Goal: Task Accomplishment & Management: Complete application form

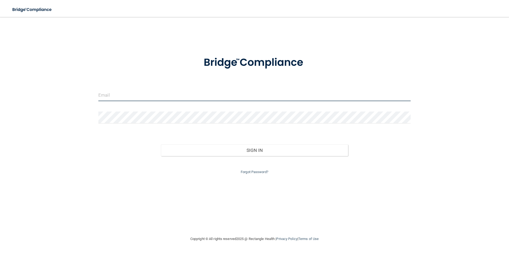
click at [134, 92] on input "email" at bounding box center [254, 95] width 312 height 12
type input "[PERSON_NAME][EMAIL_ADDRESS][DOMAIN_NAME]"
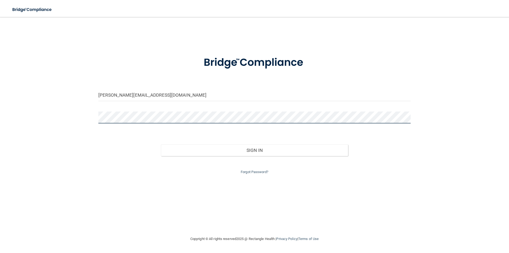
click at [161, 144] on button "Sign In" at bounding box center [254, 150] width 187 height 12
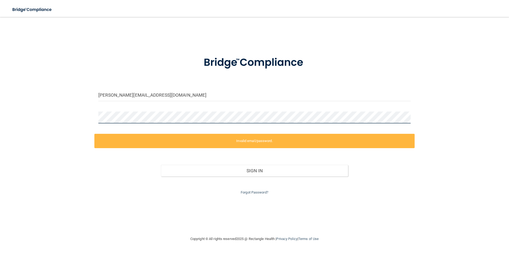
click at [43, 116] on div "calvo@southfloridapsychiatry.org Invalid email/password. You don't have permiss…" at bounding box center [255, 126] width 488 height 208
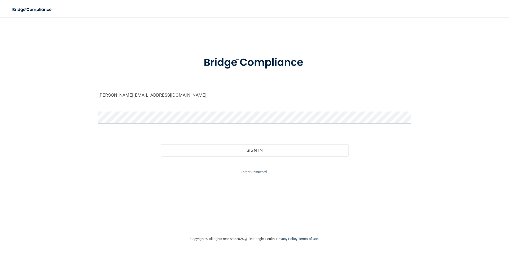
click at [161, 144] on button "Sign In" at bounding box center [254, 150] width 187 height 12
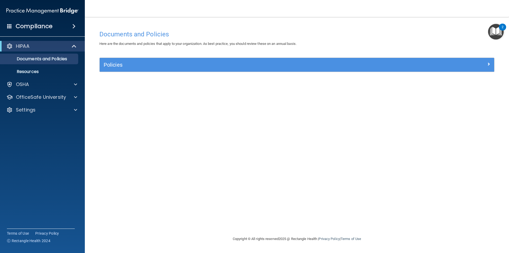
click at [69, 42] on div "HIPAA" at bounding box center [42, 46] width 85 height 11
click at [48, 25] on h4 "Compliance" at bounding box center [34, 26] width 37 height 7
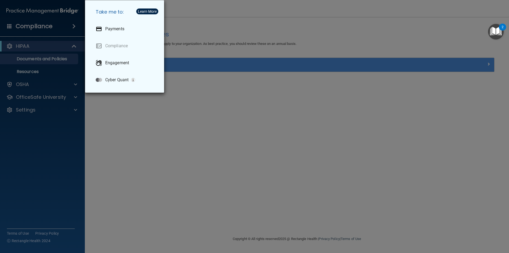
drag, startPoint x: 352, startPoint y: 193, endPoint x: 509, endPoint y: 36, distance: 221.3
click at [361, 183] on div "Take me to: Payments Compliance Engagement Cyber Quant" at bounding box center [254, 126] width 509 height 253
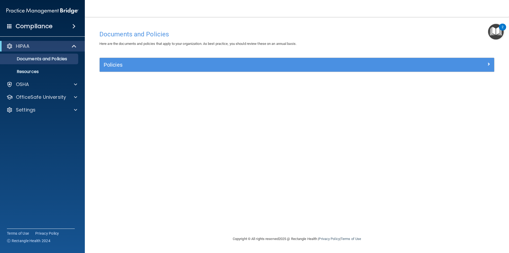
click at [495, 32] on img "Open Resource Center, 2 new notifications" at bounding box center [496, 32] width 16 height 16
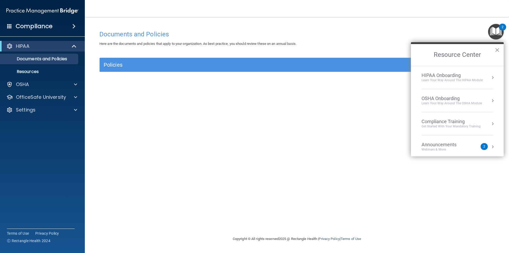
click at [490, 148] on button "Resource Center" at bounding box center [492, 146] width 5 height 5
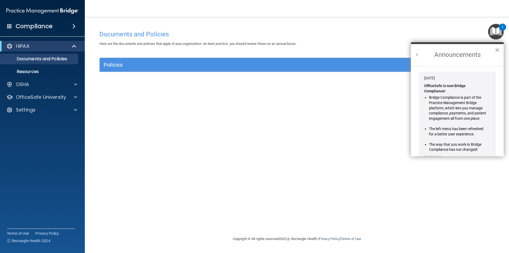
click at [419, 56] on button "Back to Resource Center Home" at bounding box center [416, 54] width 5 height 5
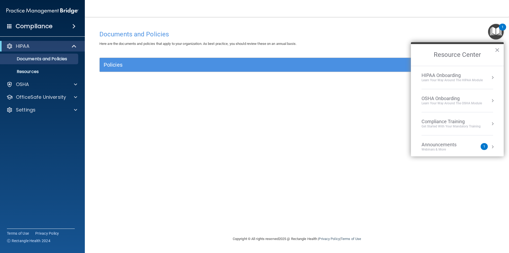
click at [490, 78] on button "Resource Center" at bounding box center [492, 77] width 5 height 5
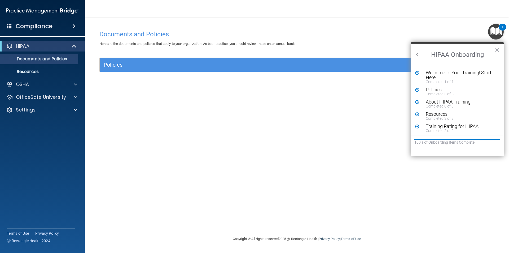
scroll to position [1, 0]
click at [417, 58] on h2 "HIPAA Onboarding" at bounding box center [457, 55] width 93 height 22
click at [418, 54] on button "Back to Resource Center Home" at bounding box center [416, 54] width 5 height 5
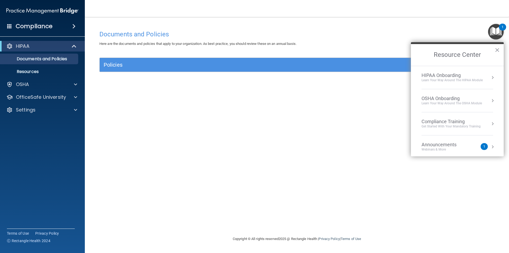
click at [441, 104] on div "Learn your way around the OSHA module" at bounding box center [451, 103] width 60 height 5
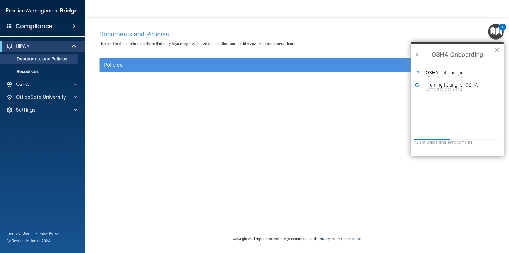
click at [434, 67] on ol "OSHA Onboarding Completed Step 1 of 5 Training Rating for OSHA Completed Step 2…" at bounding box center [457, 100] width 93 height 69
click at [436, 72] on div "OSHA Onboarding" at bounding box center [461, 72] width 71 height 5
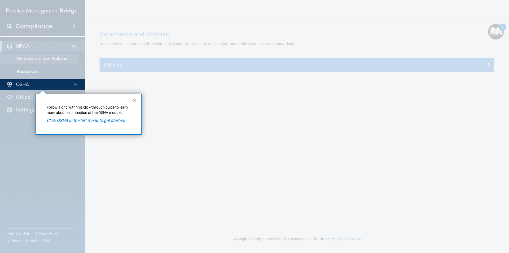
click at [105, 119] on em "Click OSHA in the left menu to get started!" at bounding box center [86, 120] width 78 height 5
click at [138, 101] on div "× Follow along with this click-through guide to learn more about each section o…" at bounding box center [89, 114] width 106 height 41
click at [135, 101] on button "×" at bounding box center [134, 100] width 5 height 8
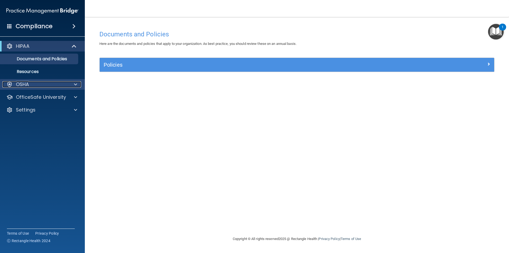
click at [75, 86] on span at bounding box center [75, 84] width 3 height 6
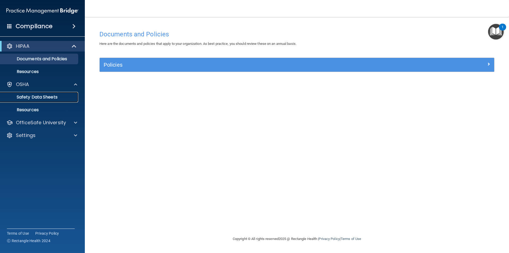
click at [45, 97] on p "Safety Data Sheets" at bounding box center [39, 96] width 72 height 5
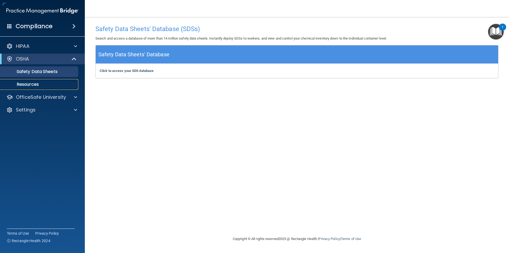
click at [39, 84] on p "Resources" at bounding box center [39, 84] width 72 height 5
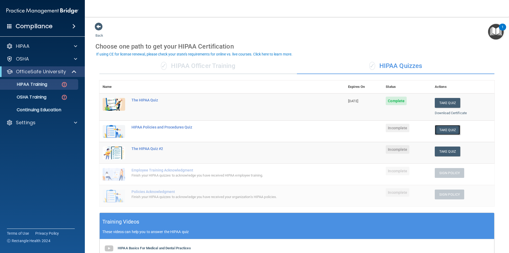
click at [438, 132] on button "Take Quiz" at bounding box center [447, 130] width 25 height 10
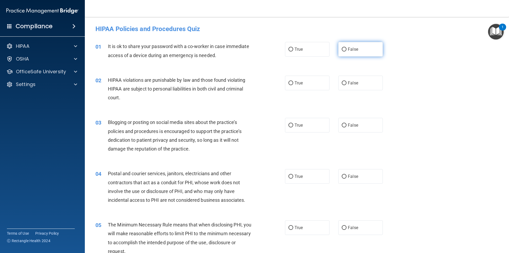
click at [340, 47] on label "False" at bounding box center [360, 49] width 45 height 15
click at [342, 47] on input "False" at bounding box center [344, 49] width 5 height 4
radio input "true"
drag, startPoint x: 302, startPoint y: 82, endPoint x: 298, endPoint y: 75, distance: 7.8
click at [302, 82] on label "True" at bounding box center [307, 83] width 45 height 15
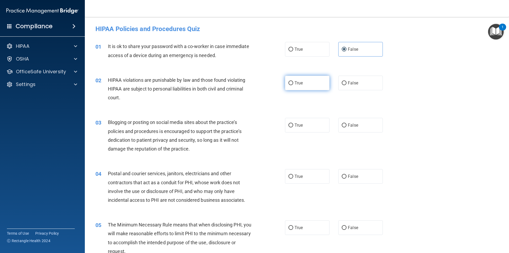
click at [293, 82] on input "True" at bounding box center [290, 83] width 5 height 4
radio input "true"
click at [334, 127] on div "True False" at bounding box center [338, 125] width 107 height 15
click at [342, 127] on input "False" at bounding box center [344, 125] width 5 height 4
radio input "true"
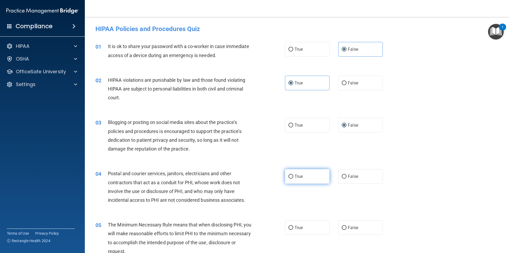
click at [295, 176] on span "True" at bounding box center [298, 176] width 8 height 5
click at [293, 176] on input "True" at bounding box center [290, 176] width 5 height 4
radio input "true"
click at [297, 228] on span "True" at bounding box center [298, 227] width 8 height 5
click at [293, 228] on input "True" at bounding box center [290, 228] width 5 height 4
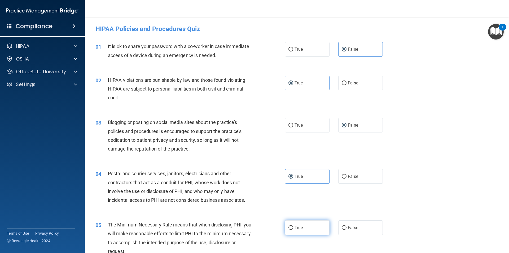
radio input "true"
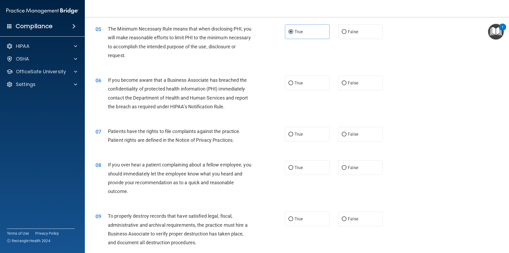
scroll to position [205, 0]
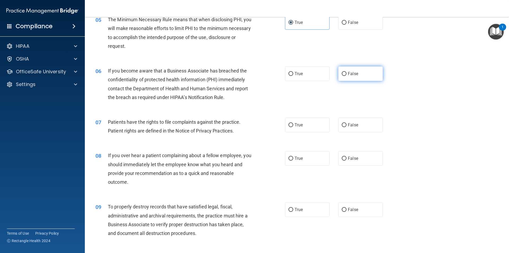
click at [347, 76] on label "False" at bounding box center [360, 73] width 45 height 15
click at [346, 76] on input "False" at bounding box center [344, 74] width 5 height 4
radio input "true"
click at [354, 129] on label "False" at bounding box center [360, 124] width 45 height 15
click at [346, 127] on input "False" at bounding box center [344, 125] width 5 height 4
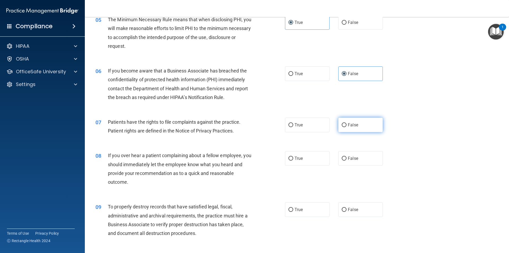
radio input "true"
click at [348, 164] on label "False" at bounding box center [360, 158] width 45 height 15
click at [346, 160] on input "False" at bounding box center [344, 158] width 5 height 4
radio input "true"
click at [302, 161] on label "True" at bounding box center [307, 158] width 45 height 15
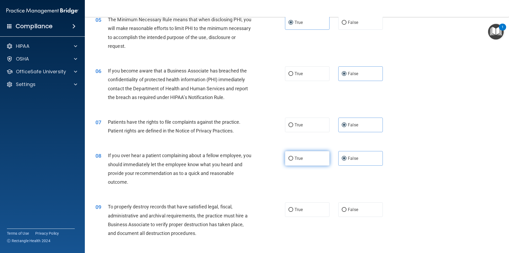
click at [293, 160] on input "True" at bounding box center [290, 158] width 5 height 4
radio input "true"
click at [371, 160] on label "False" at bounding box center [360, 158] width 45 height 15
click at [346, 160] on input "False" at bounding box center [344, 158] width 5 height 4
radio input "true"
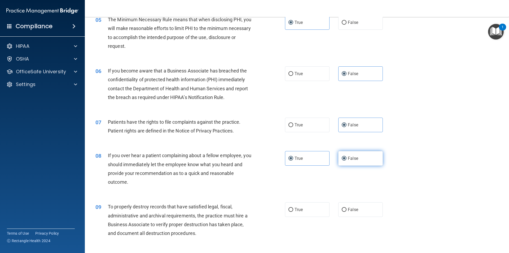
radio input "false"
click at [297, 216] on label "True" at bounding box center [307, 209] width 45 height 15
click at [293, 211] on input "True" at bounding box center [290, 210] width 5 height 4
radio input "true"
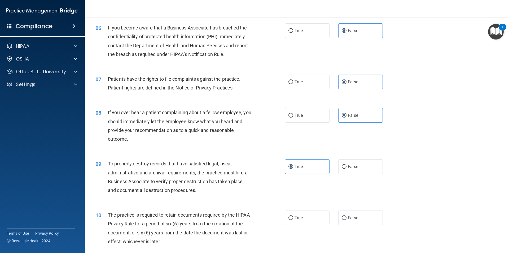
scroll to position [331, 0]
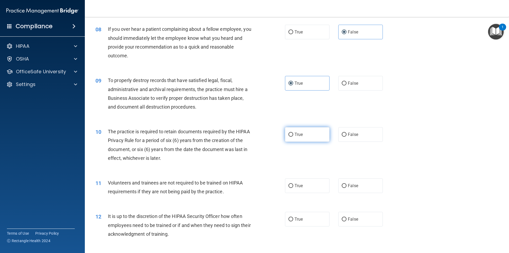
click at [302, 134] on label "True" at bounding box center [307, 134] width 45 height 15
click at [293, 134] on input "True" at bounding box center [290, 135] width 5 height 4
radio input "true"
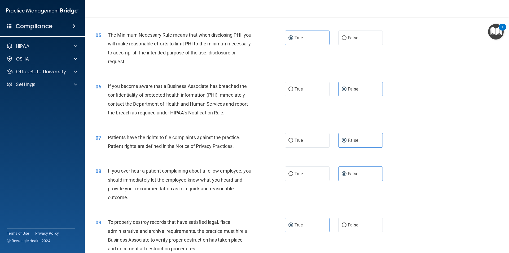
scroll to position [188, 0]
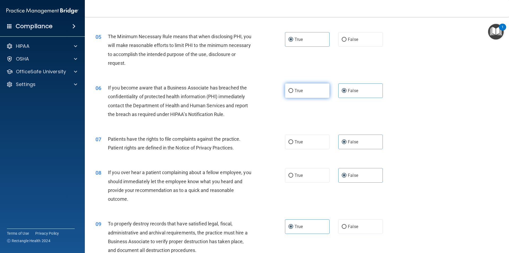
click at [309, 93] on label "True" at bounding box center [307, 90] width 45 height 15
click at [293, 93] on input "True" at bounding box center [290, 91] width 5 height 4
radio input "true"
radio input "false"
click at [301, 144] on label "True" at bounding box center [307, 141] width 45 height 15
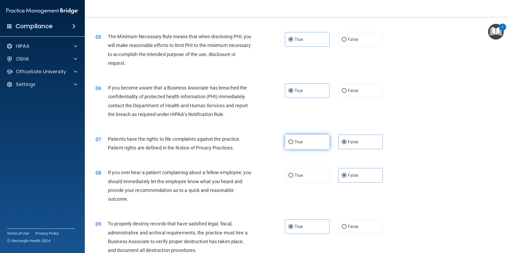
click at [293, 144] on input "True" at bounding box center [290, 142] width 5 height 4
radio input "true"
radio input "false"
click at [348, 227] on span "False" at bounding box center [353, 226] width 10 height 5
click at [346, 227] on input "False" at bounding box center [344, 226] width 5 height 4
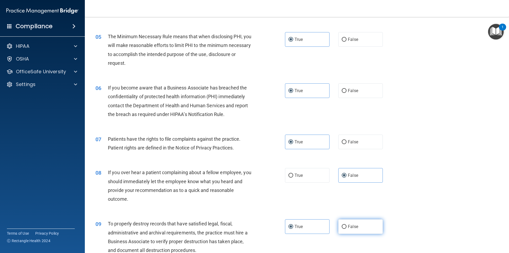
radio input "true"
radio input "false"
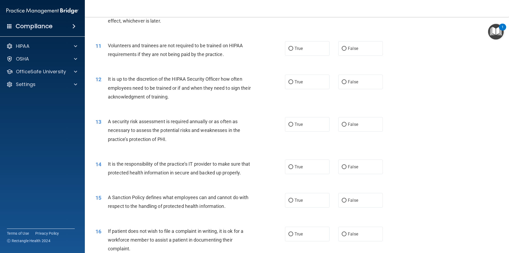
scroll to position [471, 0]
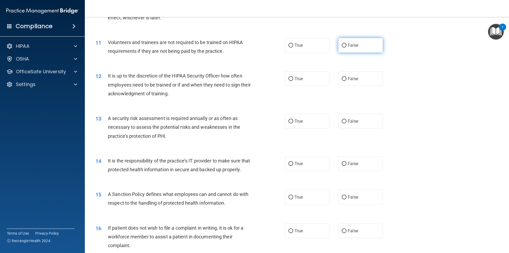
click at [364, 45] on label "False" at bounding box center [360, 45] width 45 height 15
click at [346, 45] on input "False" at bounding box center [344, 45] width 5 height 4
radio input "true"
click at [363, 81] on label "False" at bounding box center [360, 78] width 45 height 15
click at [346, 81] on input "False" at bounding box center [344, 79] width 5 height 4
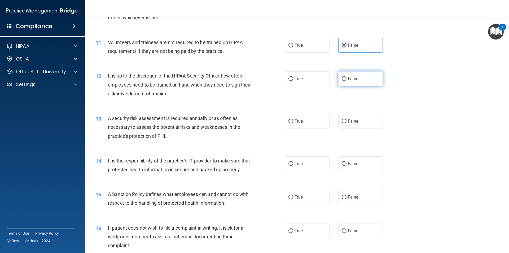
radio input "true"
click at [307, 122] on label "True" at bounding box center [307, 121] width 45 height 15
click at [293, 122] on input "True" at bounding box center [290, 121] width 5 height 4
radio input "true"
click at [354, 164] on span "False" at bounding box center [353, 163] width 10 height 5
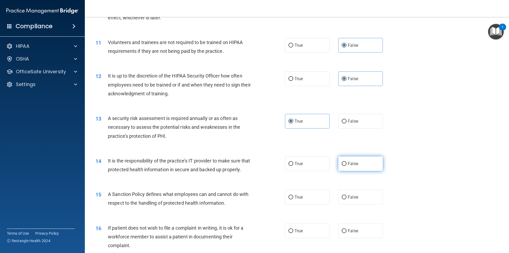
click at [346, 164] on input "False" at bounding box center [344, 164] width 5 height 4
radio input "true"
click at [305, 204] on label "True" at bounding box center [307, 196] width 45 height 15
click at [293, 199] on input "True" at bounding box center [290, 197] width 5 height 4
radio input "true"
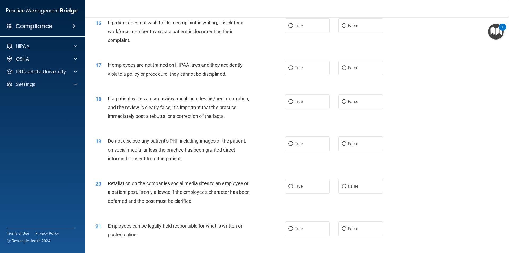
scroll to position [677, 0]
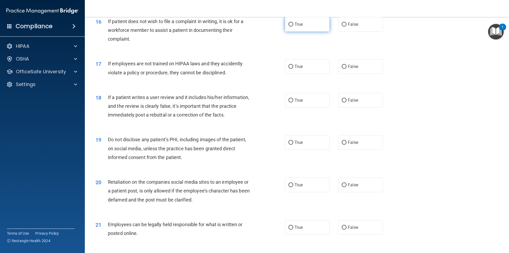
click at [298, 32] on label "True" at bounding box center [307, 24] width 45 height 15
click at [293, 27] on input "True" at bounding box center [290, 25] width 5 height 4
radio input "true"
click at [351, 74] on label "False" at bounding box center [360, 66] width 45 height 15
click at [346, 69] on input "False" at bounding box center [344, 67] width 5 height 4
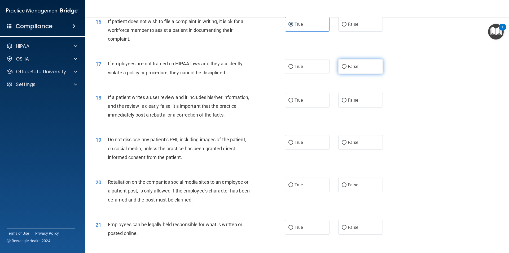
radio input "true"
click at [357, 107] on label "False" at bounding box center [360, 100] width 45 height 15
click at [346, 102] on input "False" at bounding box center [344, 100] width 5 height 4
radio input "true"
click at [309, 149] on label "True" at bounding box center [307, 142] width 45 height 15
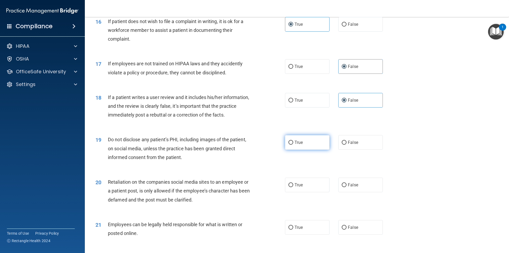
click at [293, 144] on input "True" at bounding box center [290, 142] width 5 height 4
radio input "true"
click at [380, 191] on div "True False" at bounding box center [338, 184] width 107 height 15
click at [362, 192] on label "False" at bounding box center [360, 184] width 45 height 15
click at [346, 187] on input "False" at bounding box center [344, 185] width 5 height 4
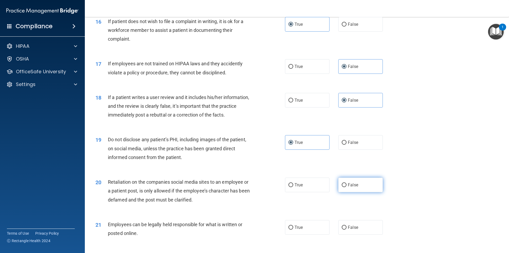
radio input "true"
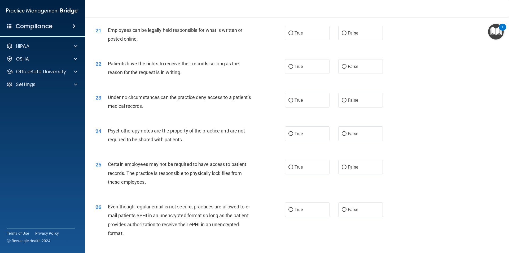
scroll to position [873, 0]
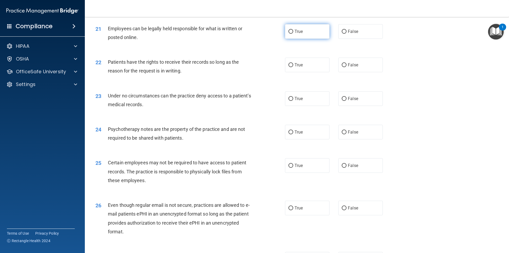
click at [301, 39] on label "True" at bounding box center [307, 31] width 45 height 15
click at [293, 34] on input "True" at bounding box center [290, 32] width 5 height 4
radio input "true"
drag, startPoint x: 302, startPoint y: 76, endPoint x: 359, endPoint y: 117, distance: 69.9
click at [302, 72] on label "True" at bounding box center [307, 65] width 45 height 15
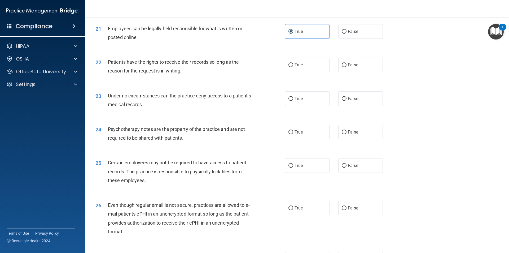
click at [293, 67] on input "True" at bounding box center [290, 65] width 5 height 4
radio input "true"
click at [357, 106] on label "False" at bounding box center [360, 98] width 45 height 15
click at [346, 101] on input "False" at bounding box center [344, 99] width 5 height 4
radio input "true"
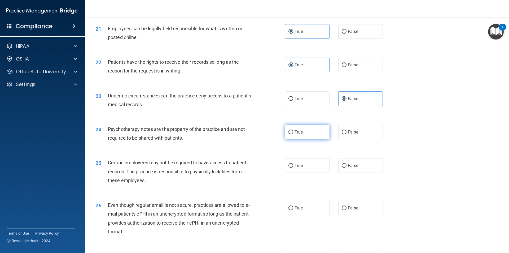
click at [294, 134] on span "True" at bounding box center [298, 131] width 8 height 5
click at [293, 134] on input "True" at bounding box center [290, 132] width 5 height 4
radio input "true"
click at [298, 171] on label "True" at bounding box center [307, 165] width 45 height 15
click at [293, 167] on input "True" at bounding box center [290, 166] width 5 height 4
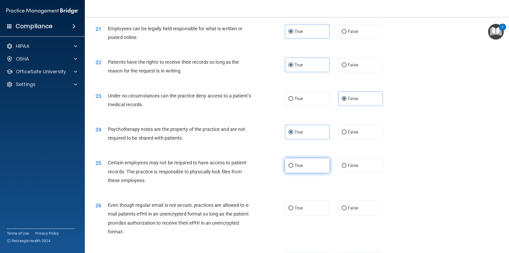
radio input "true"
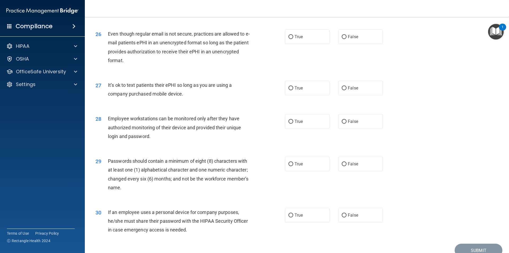
scroll to position [1050, 0]
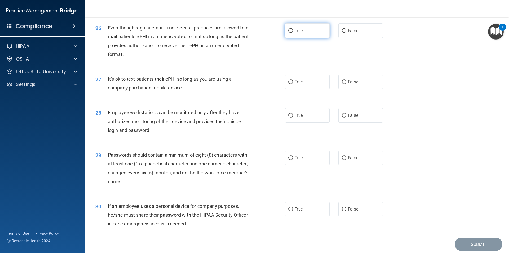
click at [294, 38] on label "True" at bounding box center [307, 30] width 45 height 15
click at [293, 33] on input "True" at bounding box center [290, 31] width 5 height 4
radio input "true"
click at [359, 89] on label "False" at bounding box center [360, 81] width 45 height 15
click at [346, 84] on input "False" at bounding box center [344, 82] width 5 height 4
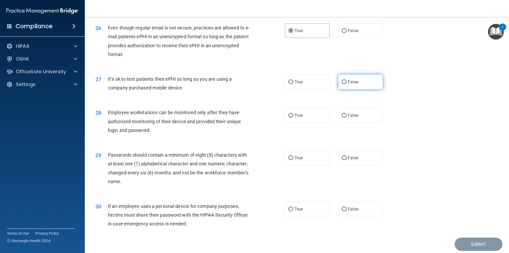
radio input "true"
click at [352, 118] on span "False" at bounding box center [353, 115] width 10 height 5
click at [346, 117] on input "False" at bounding box center [344, 115] width 5 height 4
radio input "true"
click at [307, 165] on label "True" at bounding box center [307, 157] width 45 height 15
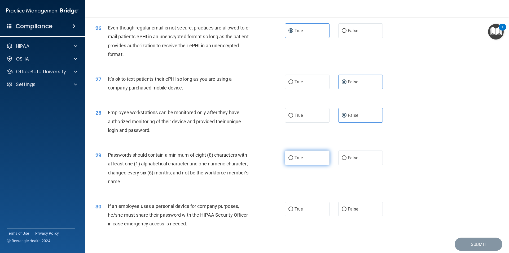
click at [293, 160] on input "True" at bounding box center [290, 158] width 5 height 4
radio input "true"
click at [370, 215] on label "False" at bounding box center [360, 208] width 45 height 15
click at [346, 211] on input "False" at bounding box center [344, 209] width 5 height 4
radio input "true"
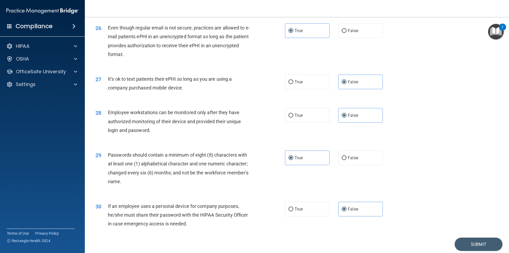
scroll to position [1078, 0]
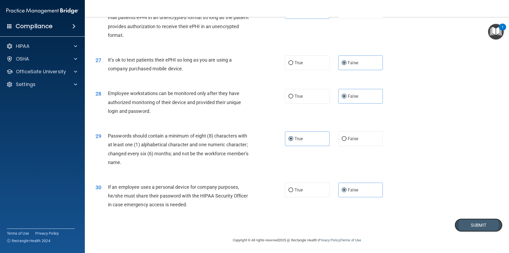
click at [470, 222] on button "Submit" at bounding box center [478, 225] width 48 height 14
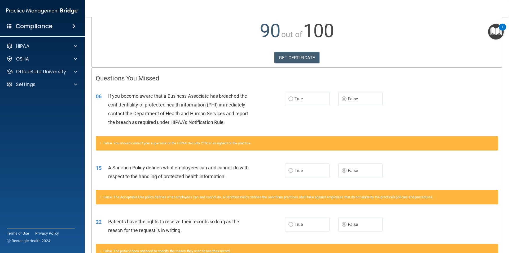
scroll to position [8, 0]
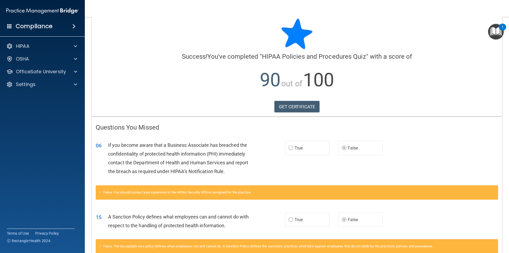
click at [497, 30] on img "Open Resource Center, 1 new notification" at bounding box center [496, 32] width 16 height 16
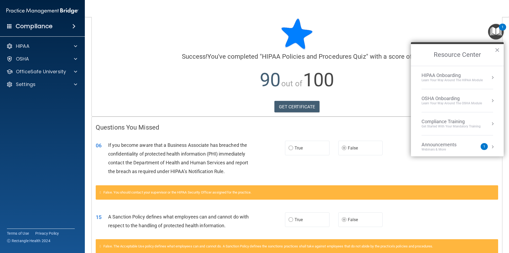
click at [463, 121] on div "Compliance Training" at bounding box center [450, 121] width 59 height 6
click at [453, 74] on div "HIPAA Training for Members" at bounding box center [444, 74] width 59 height 5
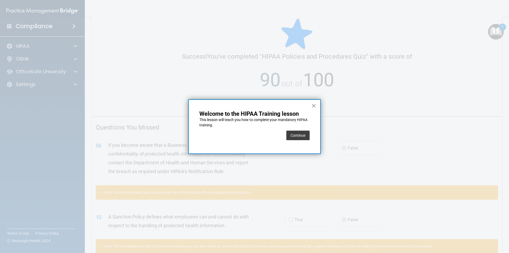
click at [313, 104] on button "×" at bounding box center [313, 105] width 5 height 8
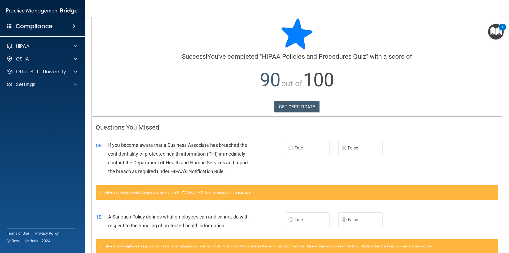
click at [492, 34] on img "Open Resource Center, 1 new notification" at bounding box center [496, 32] width 16 height 16
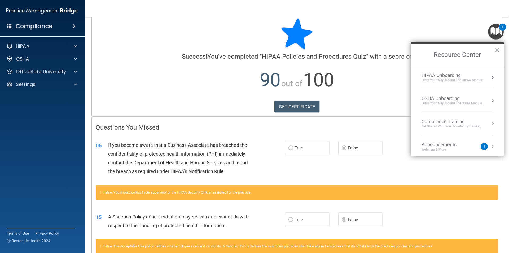
click at [450, 98] on div "OSHA Onboarding" at bounding box center [451, 98] width 60 height 6
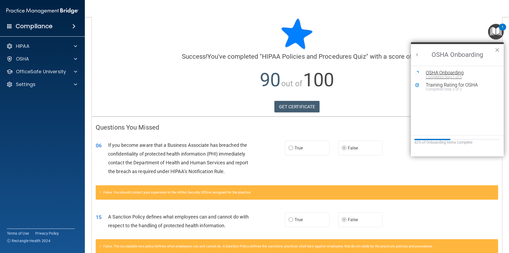
click at [453, 73] on div "OSHA Onboarding" at bounding box center [461, 72] width 71 height 5
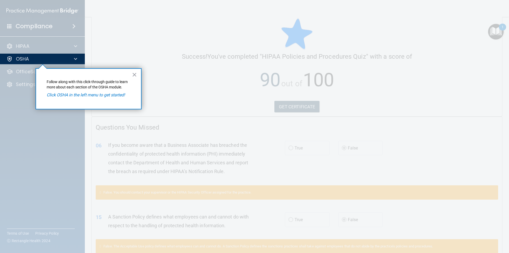
drag, startPoint x: 126, startPoint y: 92, endPoint x: 133, endPoint y: 81, distance: 13.3
click at [128, 88] on div "× Follow along with this click-through guide to learn more about each section o…" at bounding box center [89, 88] width 106 height 41
click at [135, 74] on button "×" at bounding box center [134, 74] width 5 height 8
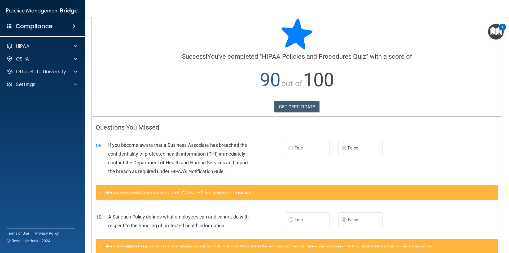
click at [501, 30] on div "1" at bounding box center [502, 27] width 7 height 7
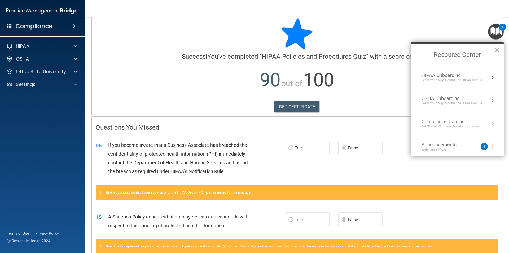
scroll to position [30, 0]
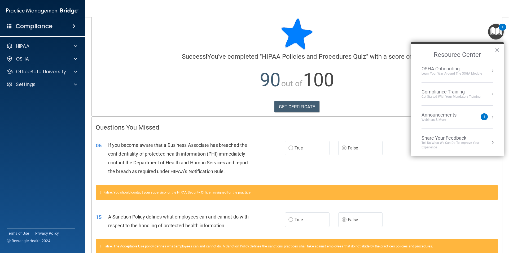
click at [493, 84] on ol "HIPAA Onboarding Learn Your Way around the HIPAA module OSHA Onboarding Learn y…" at bounding box center [457, 111] width 93 height 90
click at [490, 91] on button "Resource Center" at bounding box center [492, 93] width 5 height 5
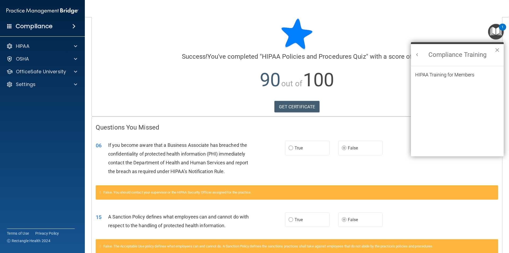
scroll to position [23, 0]
click at [461, 72] on div "HIPAA Training for Members" at bounding box center [444, 74] width 59 height 5
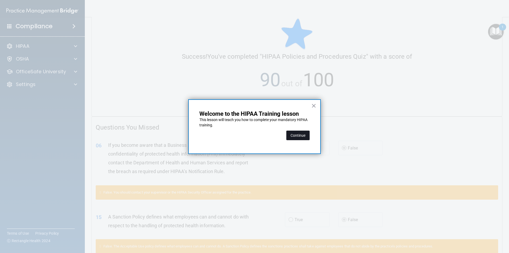
click at [294, 138] on button "Continue" at bounding box center [297, 135] width 23 height 10
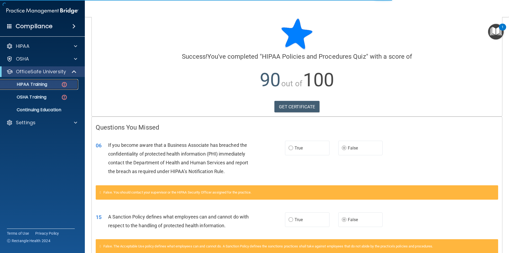
click at [60, 82] on div "HIPAA Training" at bounding box center [39, 84] width 72 height 5
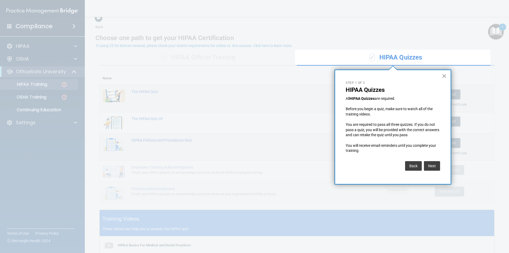
click at [443, 76] on button "×" at bounding box center [444, 76] width 5 height 8
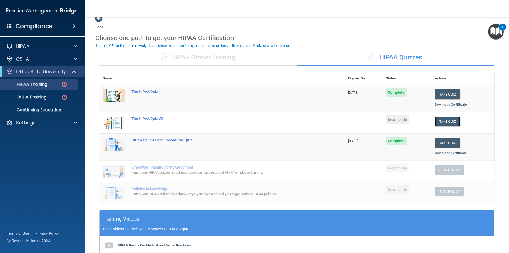
click at [446, 122] on button "Take Quiz" at bounding box center [447, 121] width 25 height 10
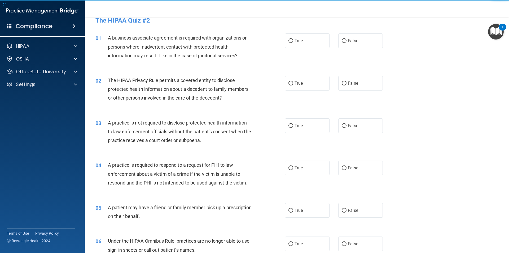
drag, startPoint x: 505, startPoint y: 26, endPoint x: 505, endPoint y: 35, distance: 9.0
click at [505, 35] on body "Compliance HIPAA Documents and Policies Report an Incident Business Associates …" at bounding box center [254, 126] width 509 height 253
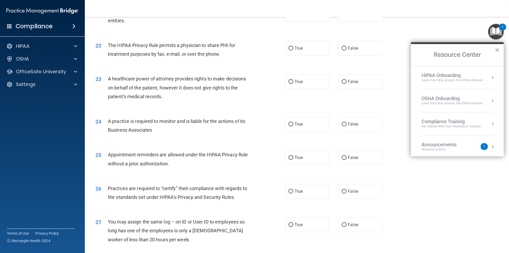
scroll to position [981, 0]
